Goal: Information Seeking & Learning: Find specific fact

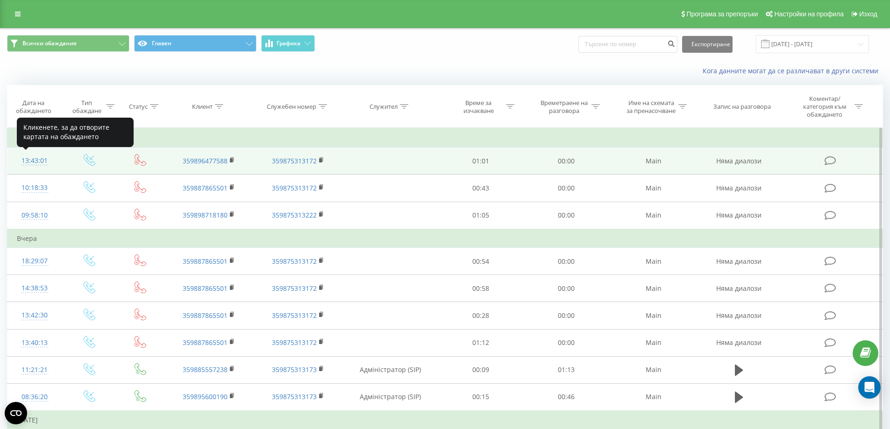
click at [41, 163] on div "13:43:01" at bounding box center [35, 161] width 36 height 18
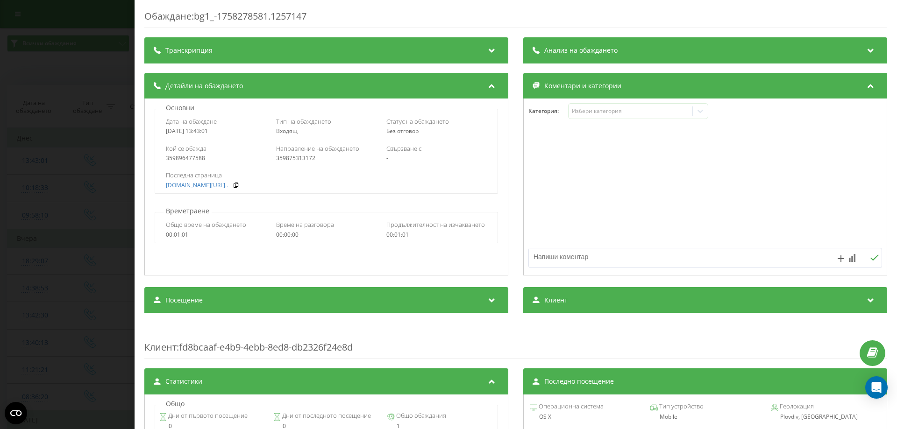
click at [50, 235] on div "Обаждане : bg1_-1758278581.1257147 Транскрипция For AI analysis of future calls…" at bounding box center [448, 214] width 897 height 429
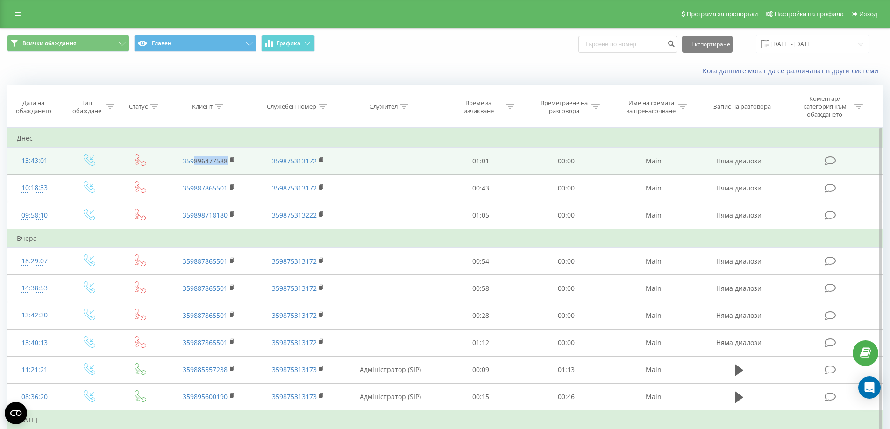
drag, startPoint x: 229, startPoint y: 164, endPoint x: 193, endPoint y: 167, distance: 37.1
click at [193, 167] on td "359896477588" at bounding box center [208, 161] width 89 height 27
copy link "896477588"
